Goal: Find specific fact: Find specific fact

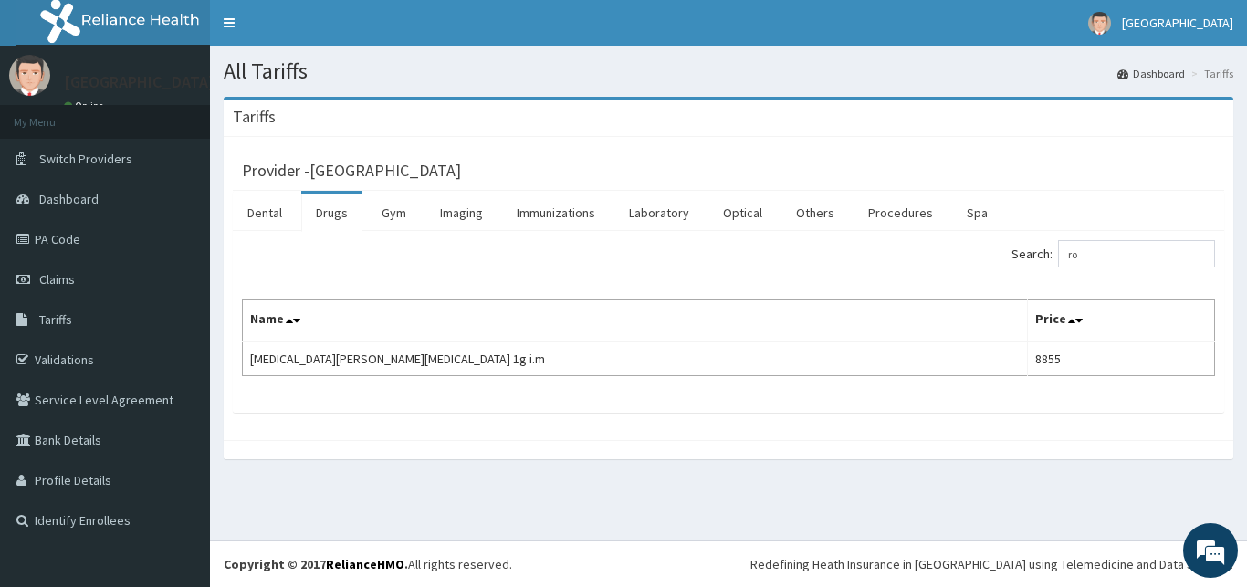
type input "r"
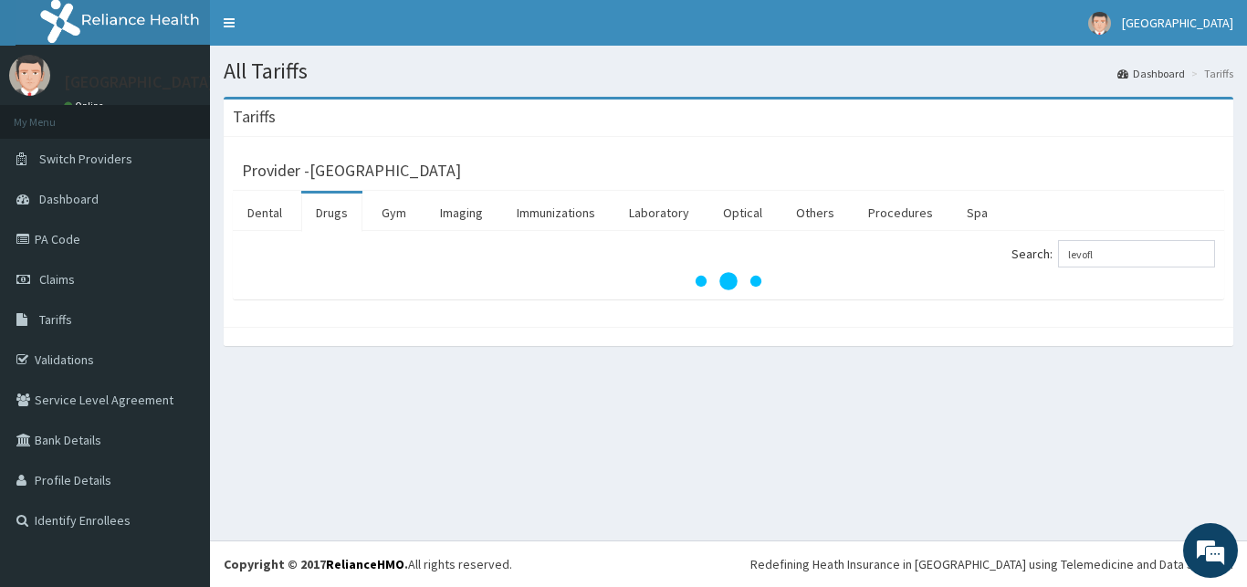
type input "levofl"
click at [110, 193] on link "Dashboard" at bounding box center [105, 199] width 210 height 40
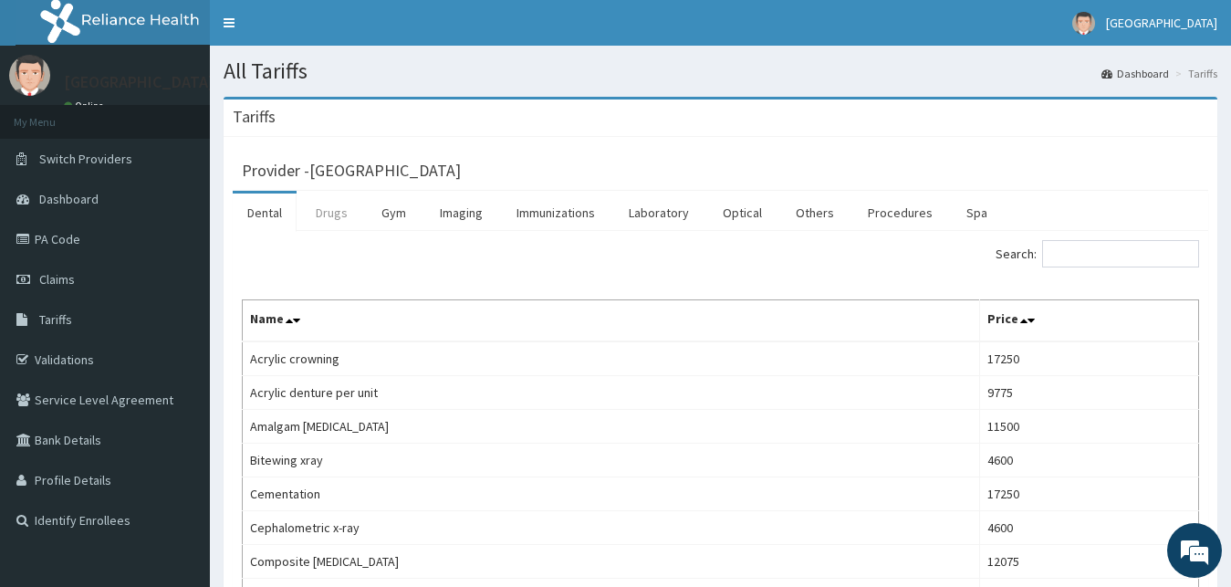
click at [334, 222] on link "Drugs" at bounding box center [331, 212] width 61 height 38
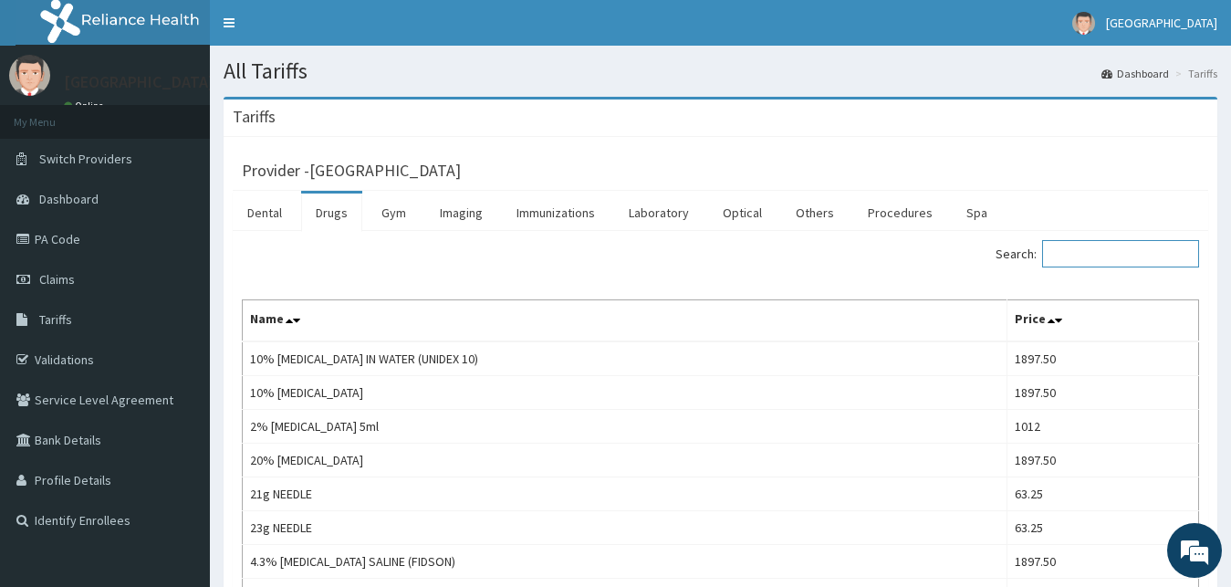
click at [1107, 247] on input "Search:" at bounding box center [1120, 253] width 157 height 27
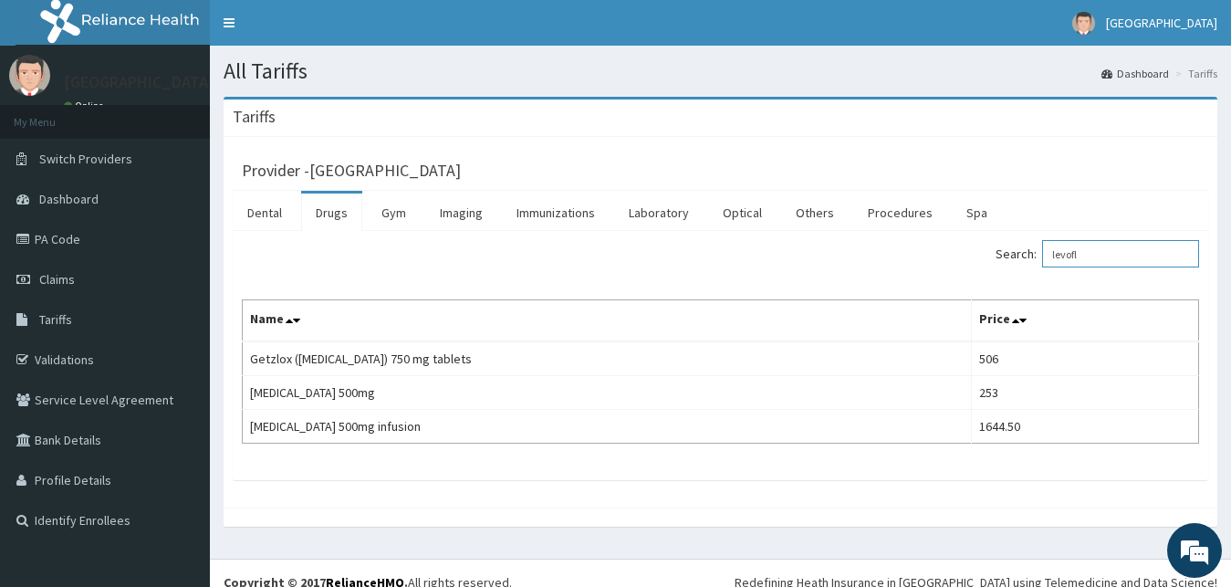
type input "levofl"
